Goal: Information Seeking & Learning: Learn about a topic

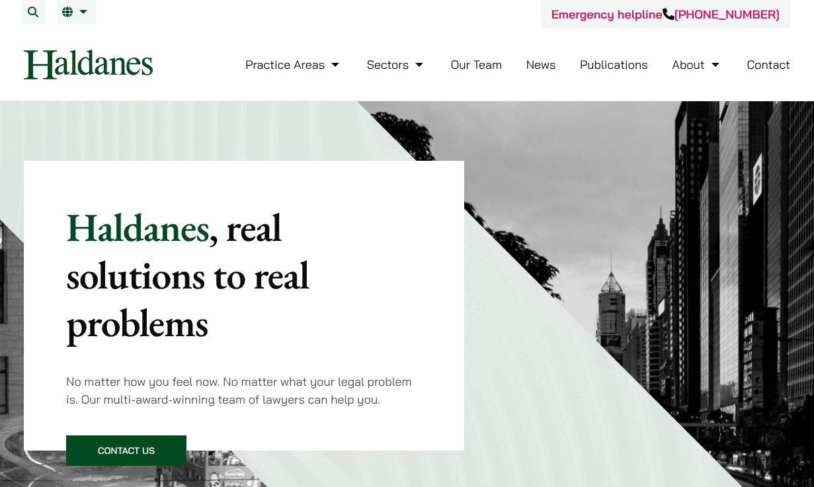
click at [469, 59] on link "Our Team" at bounding box center [476, 64] width 51 height 15
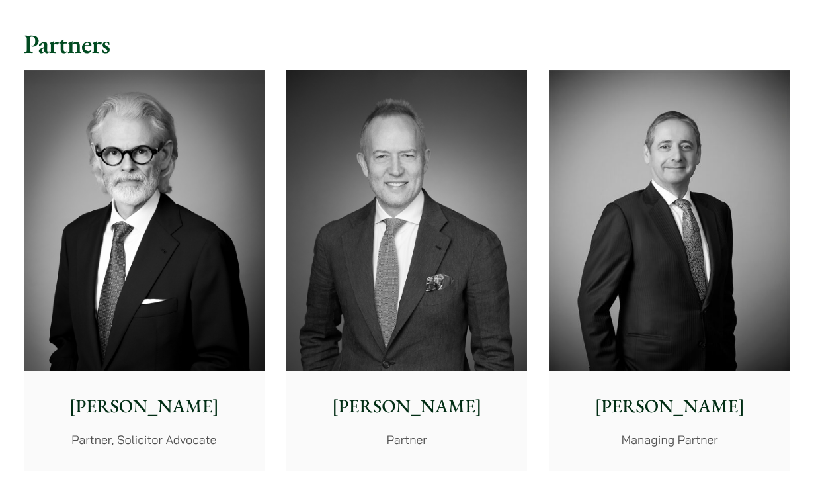
scroll to position [325, 0]
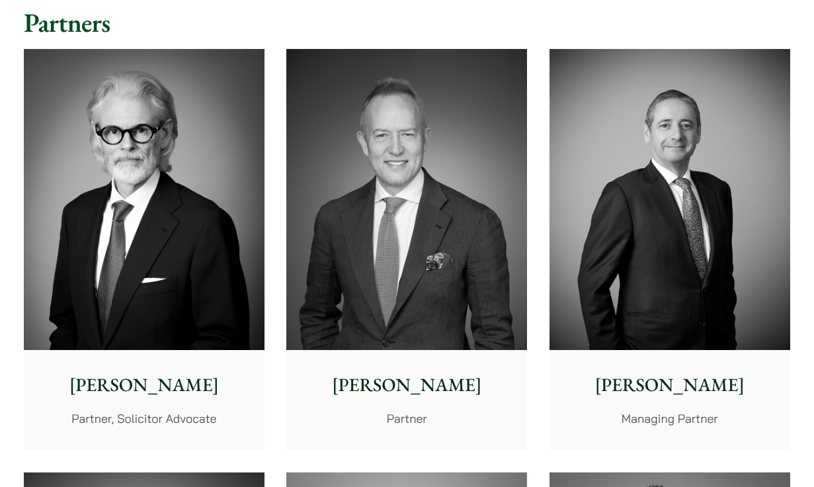
click at [185, 277] on img at bounding box center [144, 199] width 241 height 301
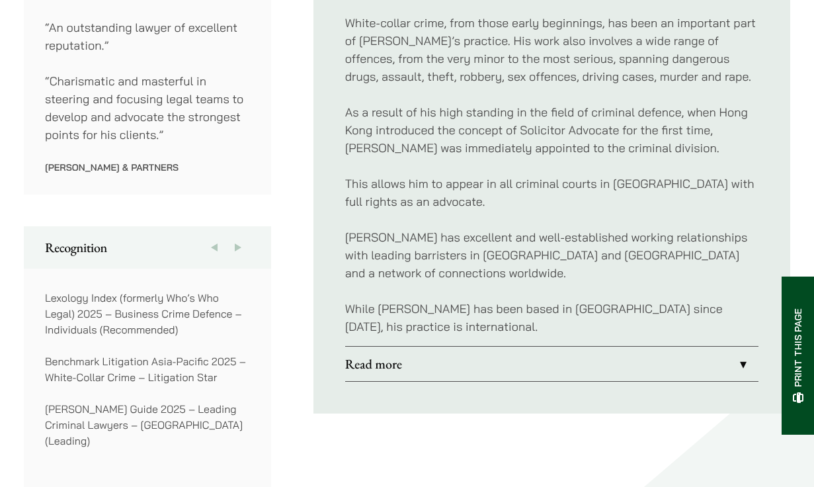
scroll to position [838, 0]
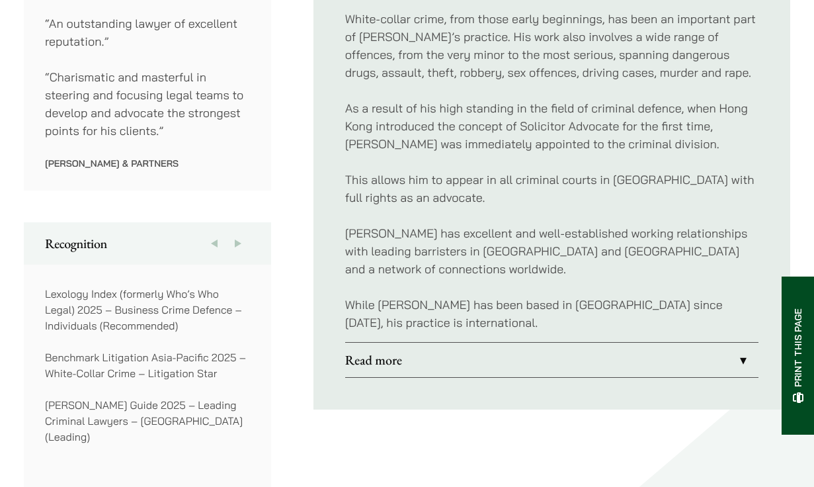
click at [467, 351] on link "Read more" at bounding box center [551, 359] width 413 height 34
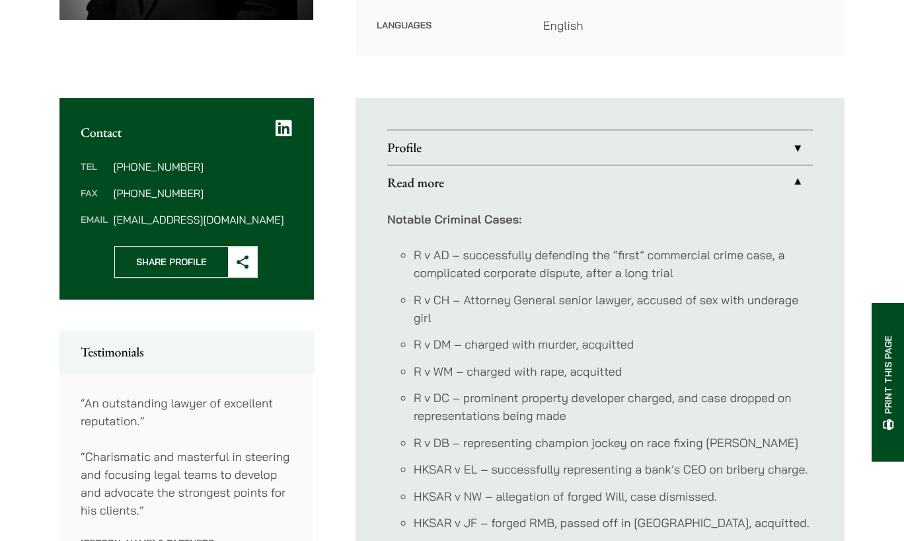
scroll to position [448, 0]
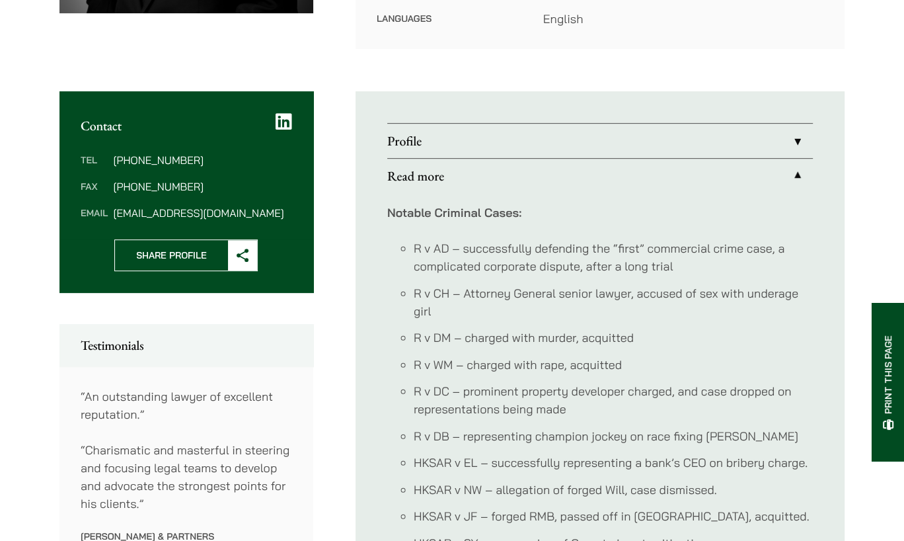
click at [797, 159] on link "Read more" at bounding box center [600, 176] width 426 height 34
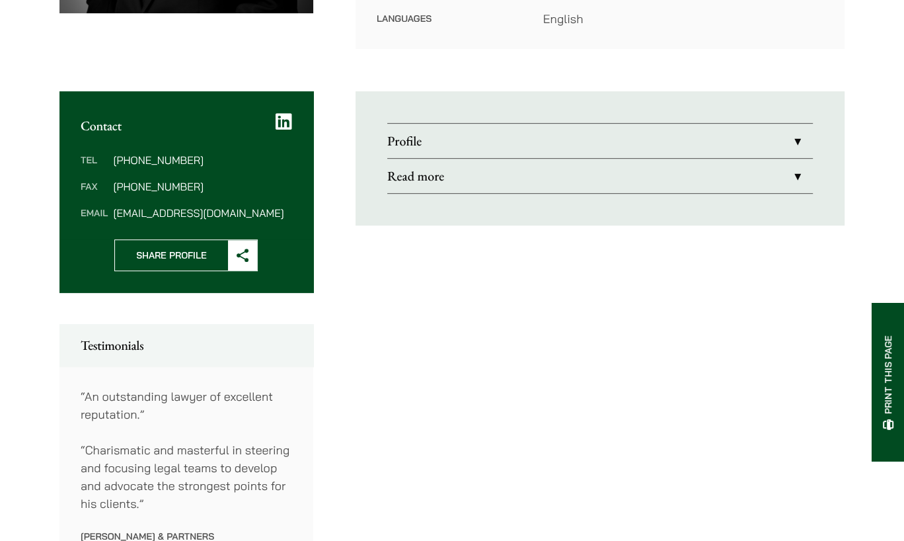
click at [796, 124] on link "Profile" at bounding box center [600, 141] width 426 height 34
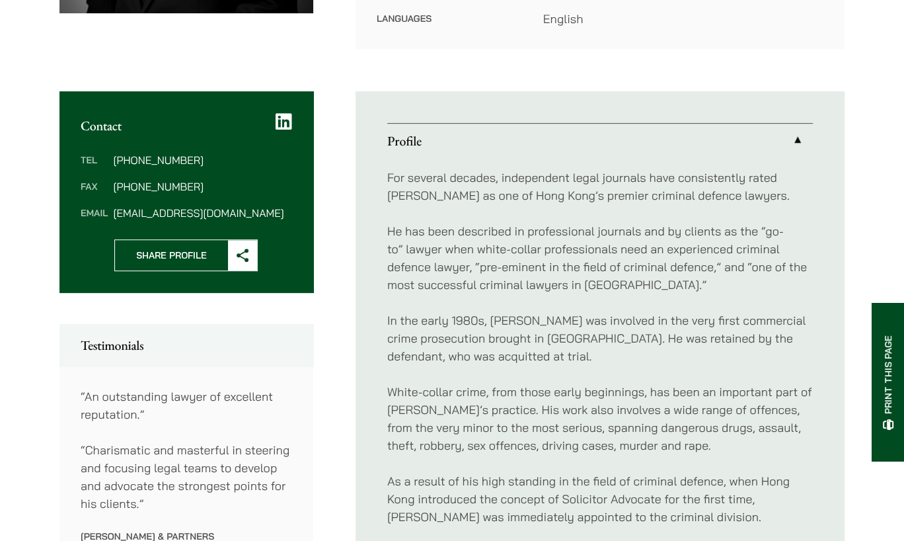
click at [796, 124] on link "Profile" at bounding box center [600, 141] width 426 height 34
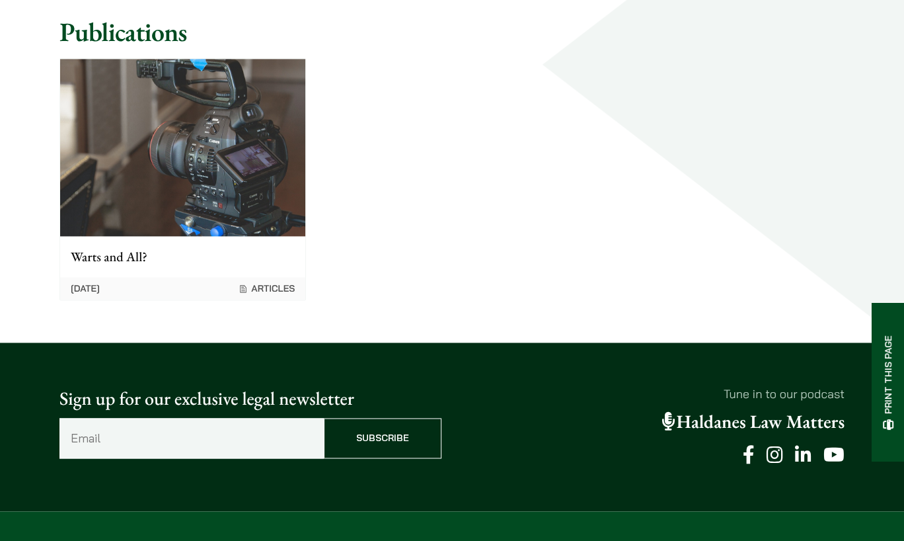
scroll to position [1332, 0]
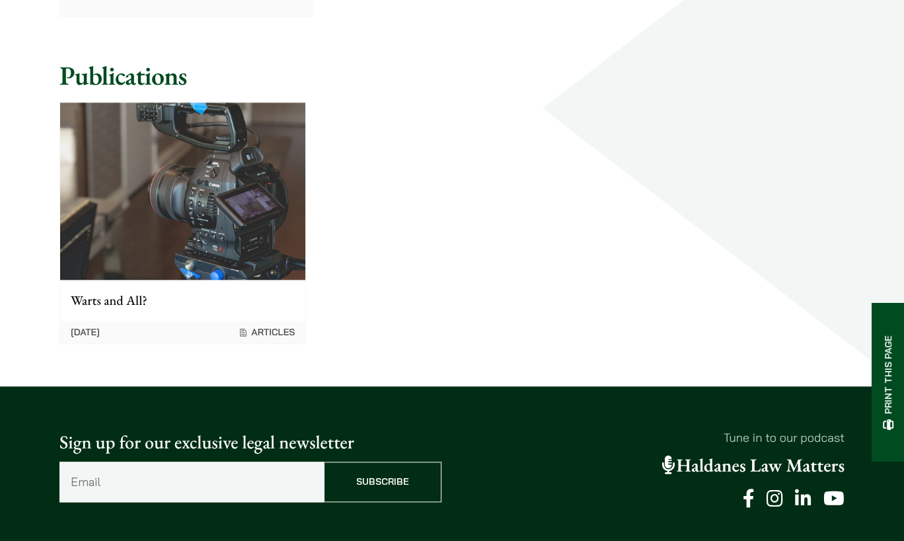
click at [254, 155] on img at bounding box center [182, 190] width 245 height 176
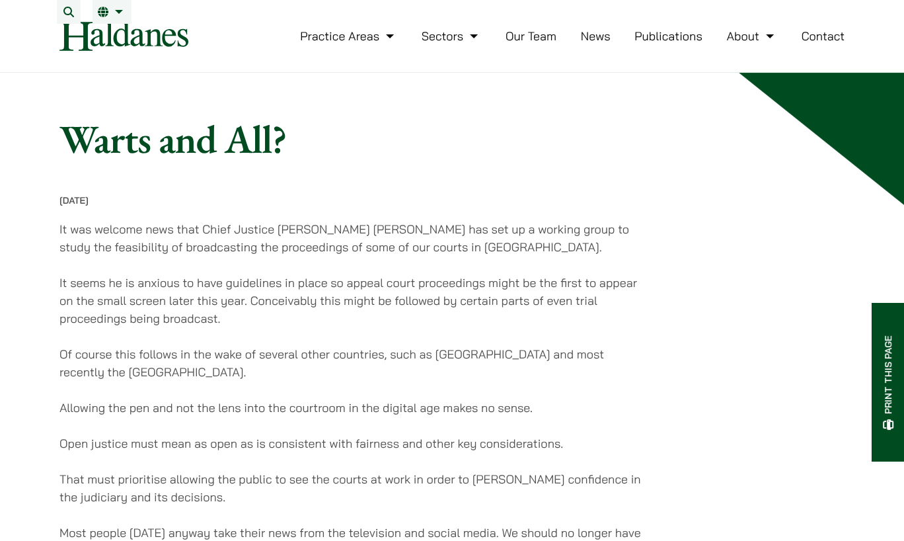
click at [551, 44] on link "Our Team" at bounding box center [531, 35] width 51 height 15
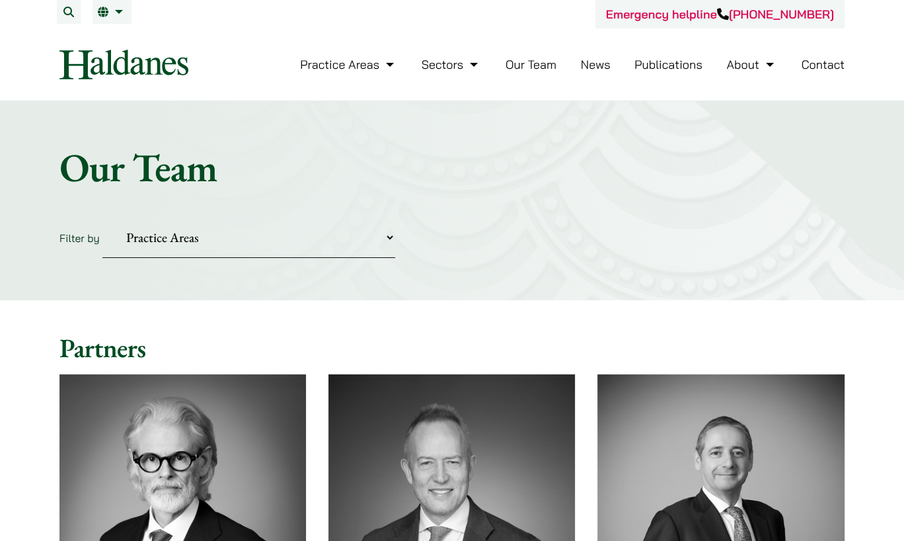
click at [144, 54] on img at bounding box center [123, 65] width 129 height 30
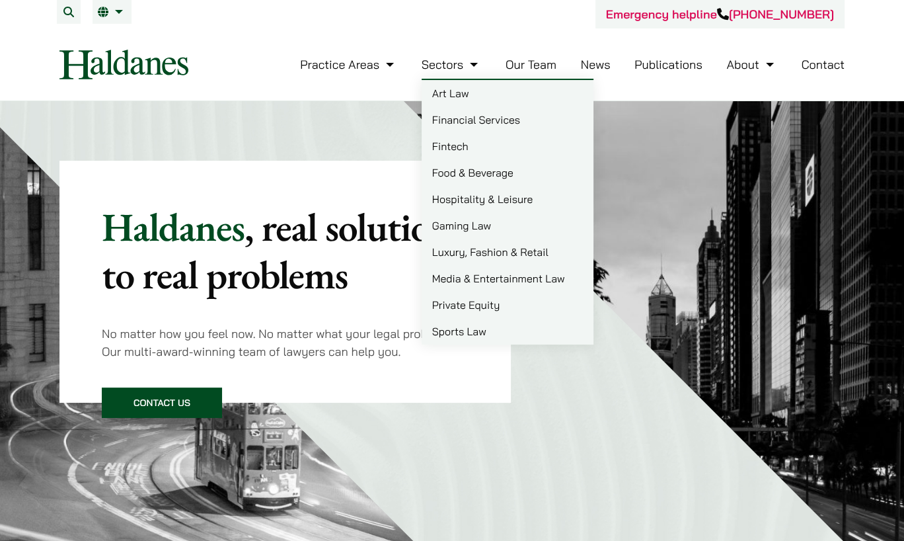
click at [523, 59] on link "Our Team" at bounding box center [531, 64] width 51 height 15
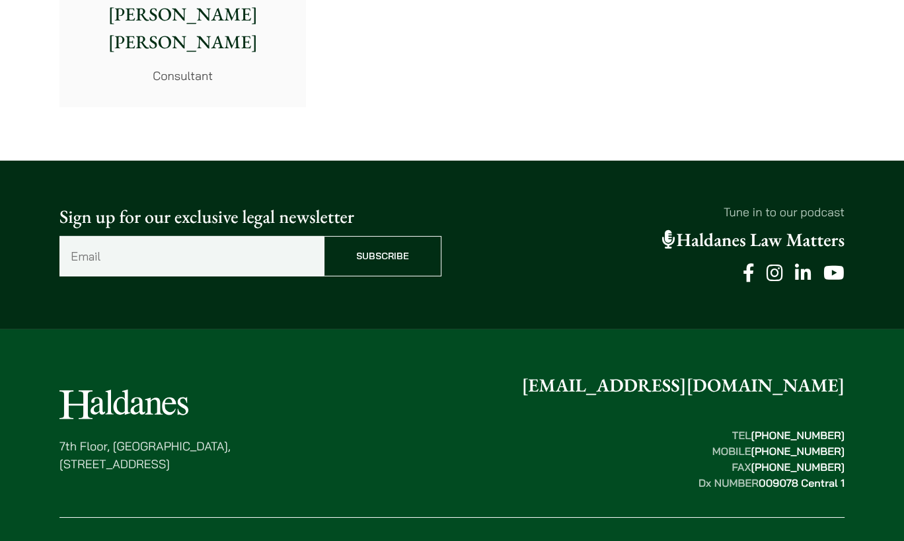
scroll to position [7410, 0]
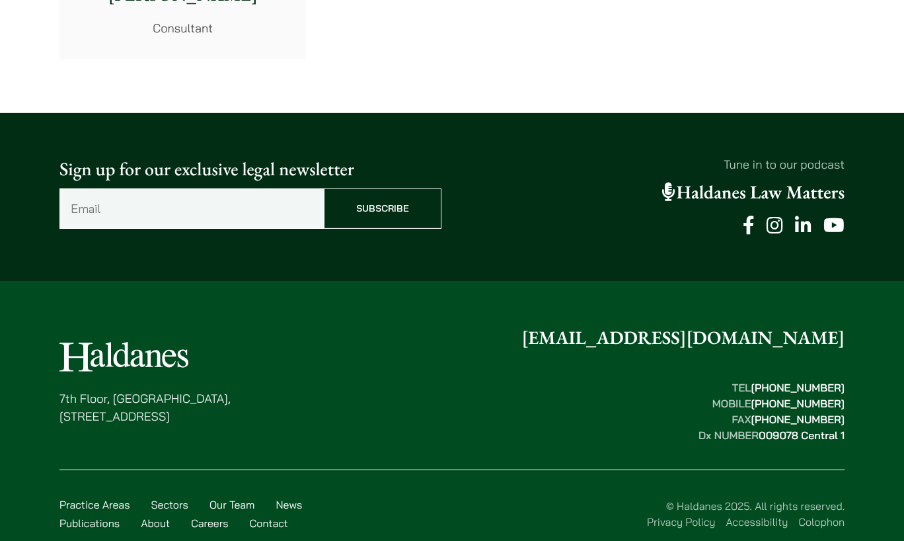
click at [770, 515] on link "Accessibility" at bounding box center [757, 521] width 62 height 13
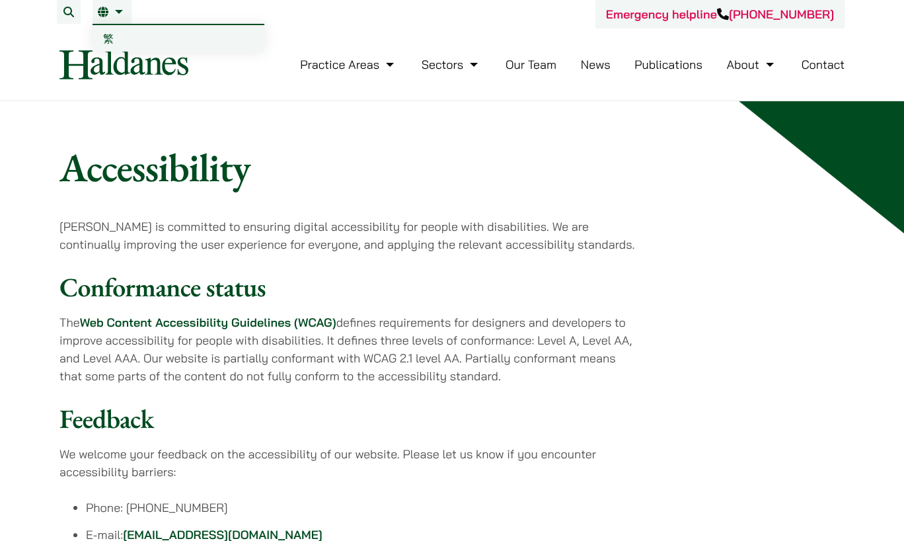
click at [103, 46] on link "繁" at bounding box center [179, 38] width 172 height 26
click at [102, 61] on img at bounding box center [123, 65] width 129 height 30
